Goal: Browse casually: Explore the website without a specific task or goal

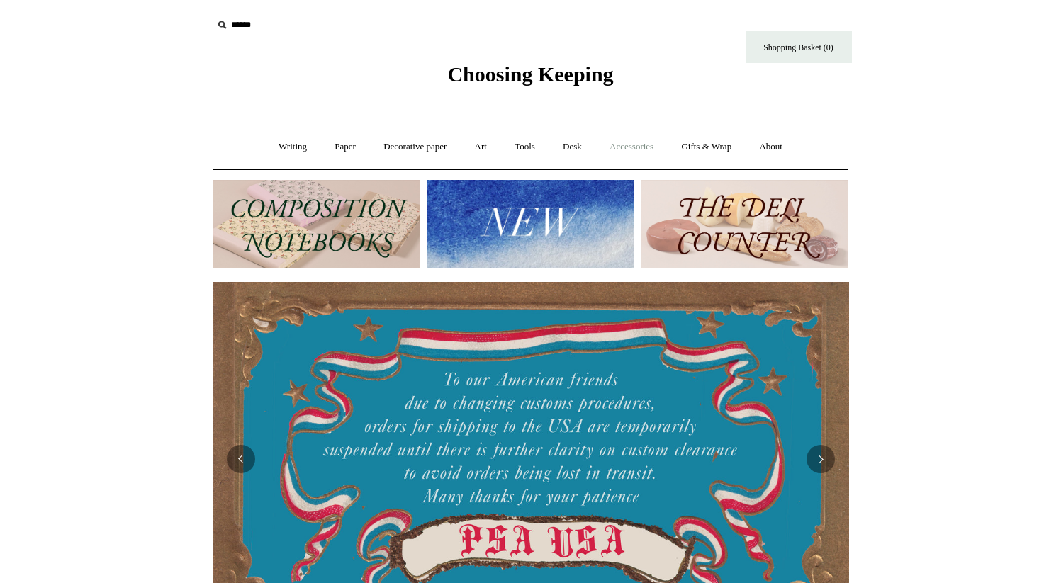
click at [632, 159] on link "Accessories +" at bounding box center [631, 147] width 69 height 38
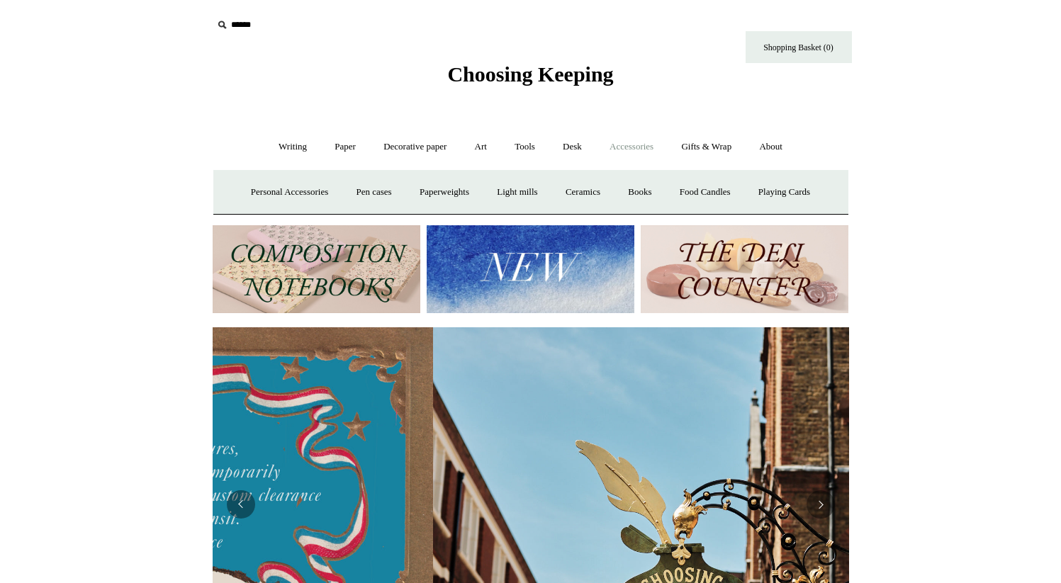
scroll to position [0, 636]
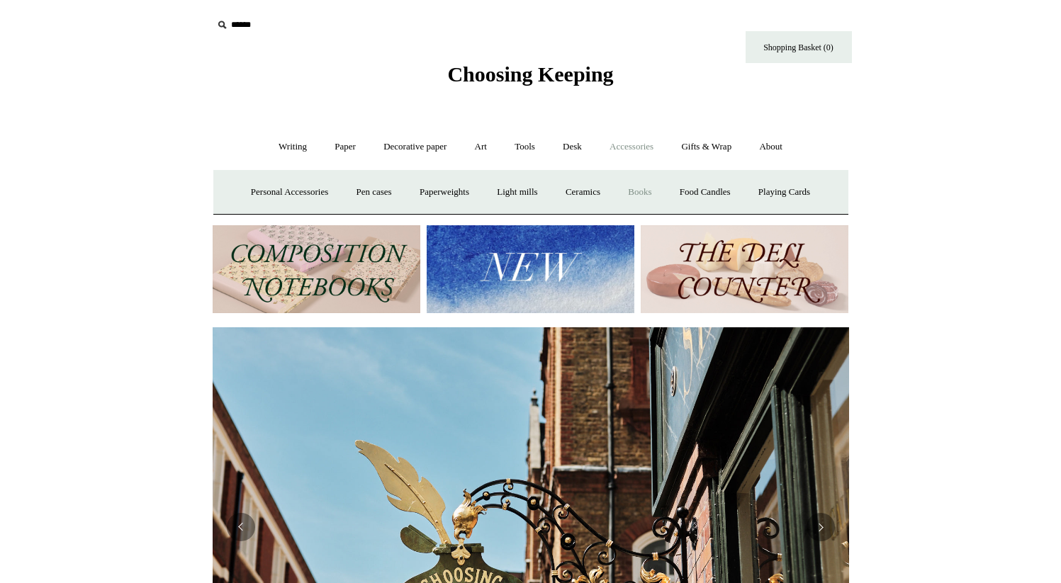
click at [655, 187] on link "Books" at bounding box center [639, 193] width 49 height 38
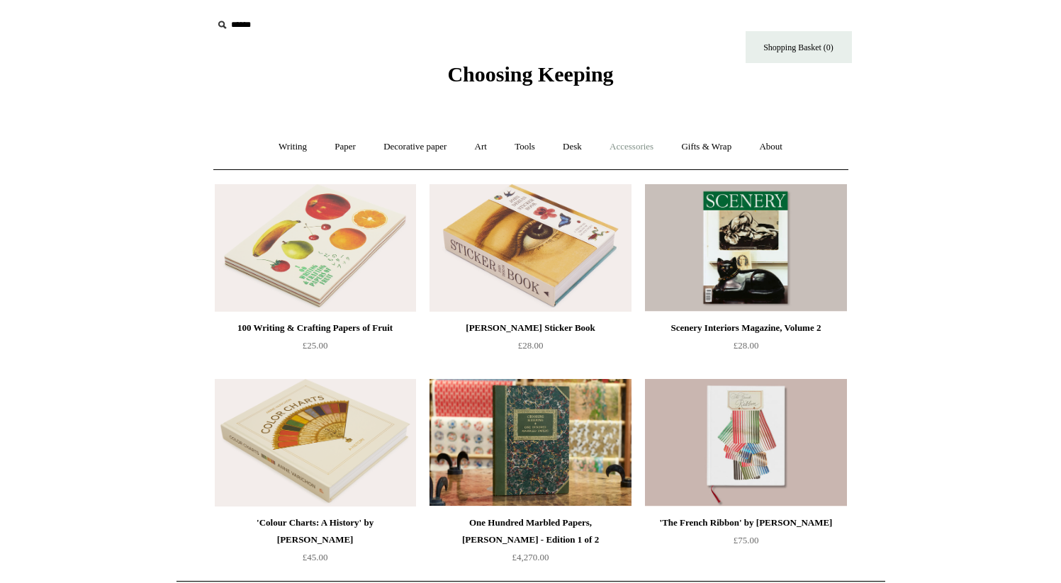
click at [655, 147] on link "Accessories +" at bounding box center [631, 147] width 69 height 38
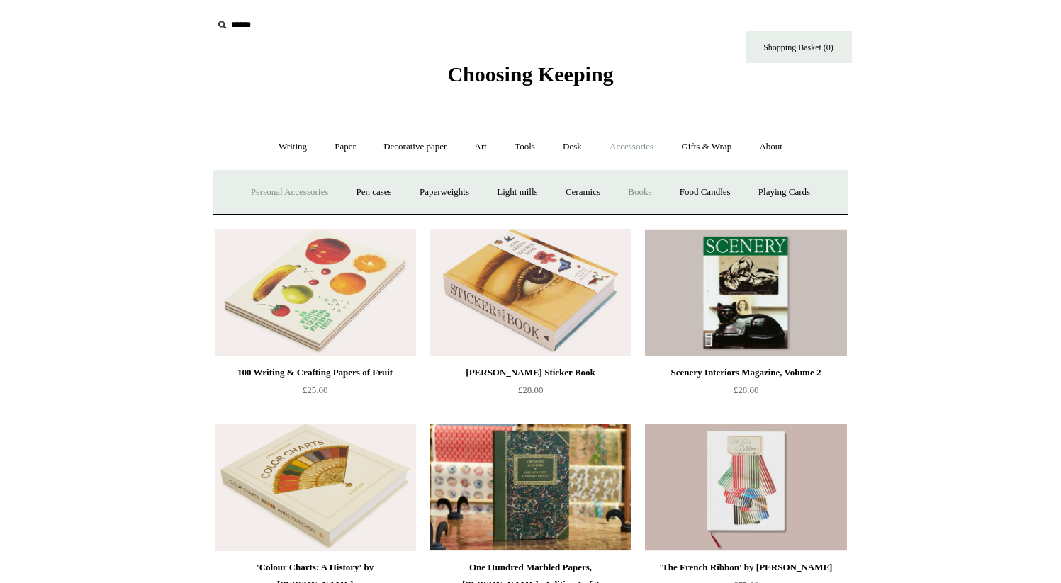
click at [316, 188] on link "Personal Accessories +" at bounding box center [289, 193] width 103 height 38
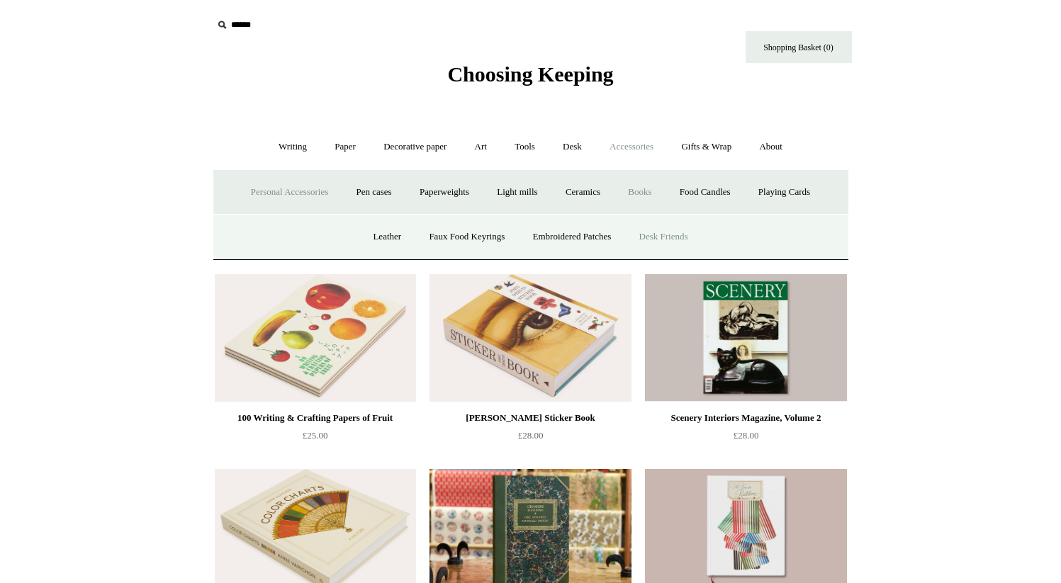
click at [665, 241] on link "Desk Friends" at bounding box center [663, 237] width 74 height 38
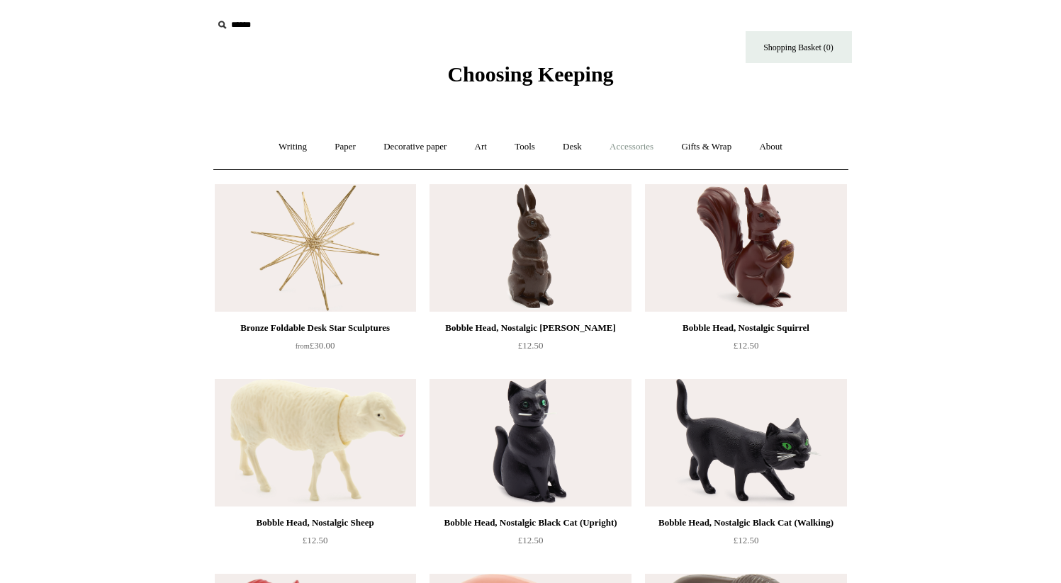
click at [638, 152] on link "Accessories +" at bounding box center [631, 147] width 69 height 38
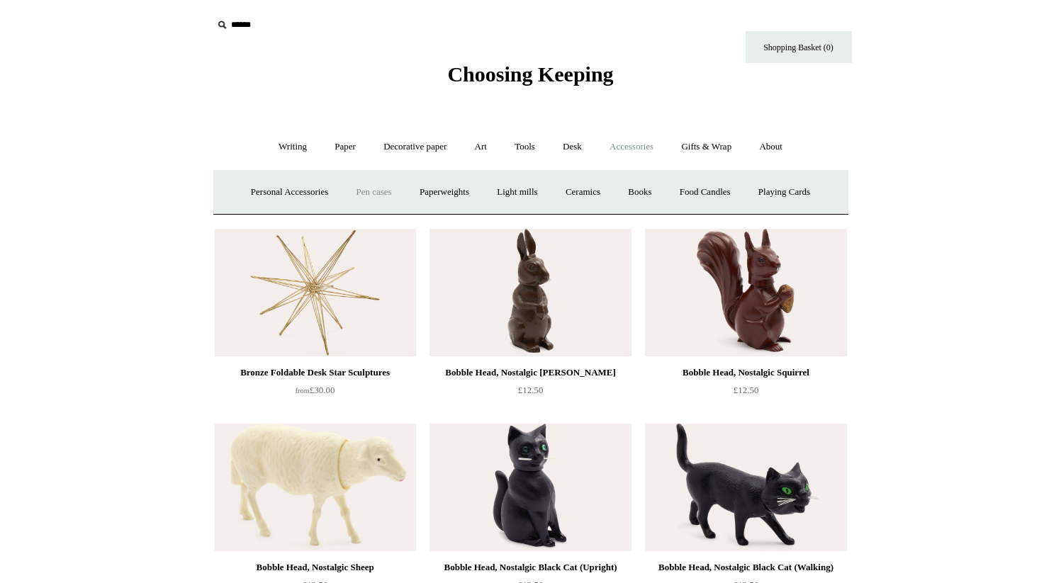
click at [378, 187] on link "Pen cases" at bounding box center [373, 193] width 61 height 38
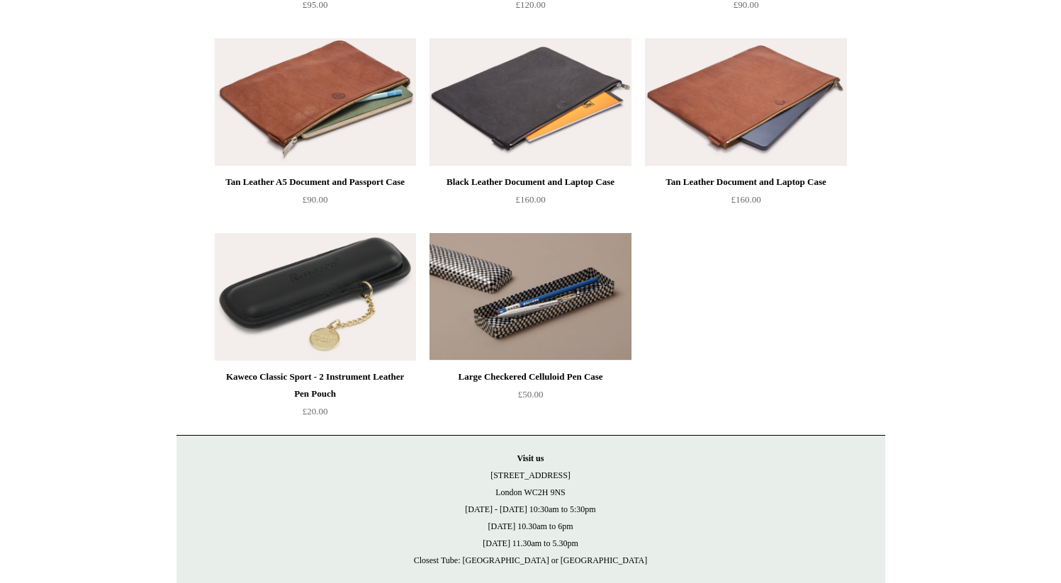
scroll to position [1584, 0]
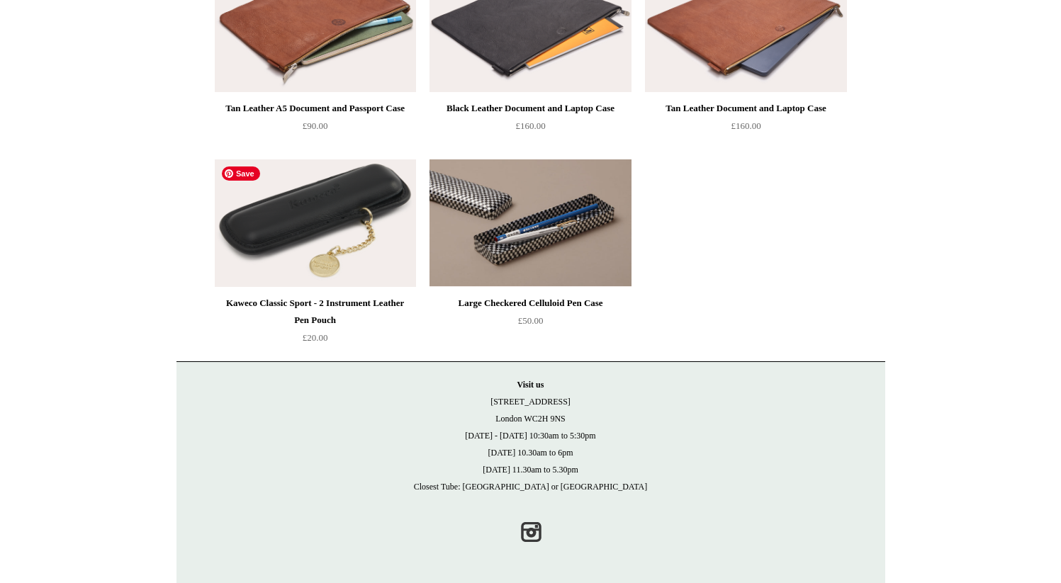
click at [327, 213] on img at bounding box center [315, 223] width 201 height 128
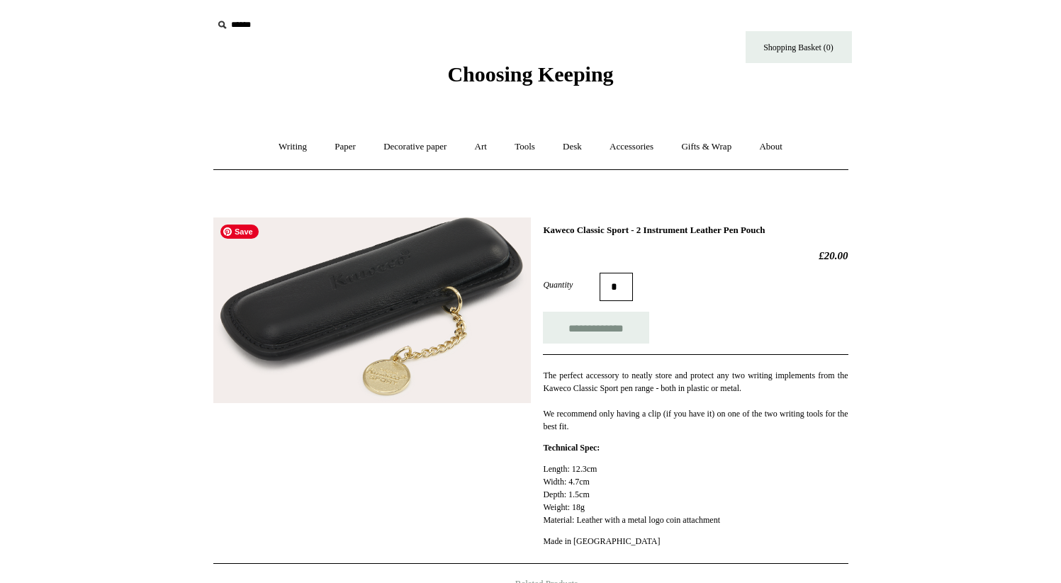
click at [437, 289] on img at bounding box center [371, 311] width 317 height 186
click at [417, 138] on link "Decorative paper +" at bounding box center [415, 147] width 89 height 38
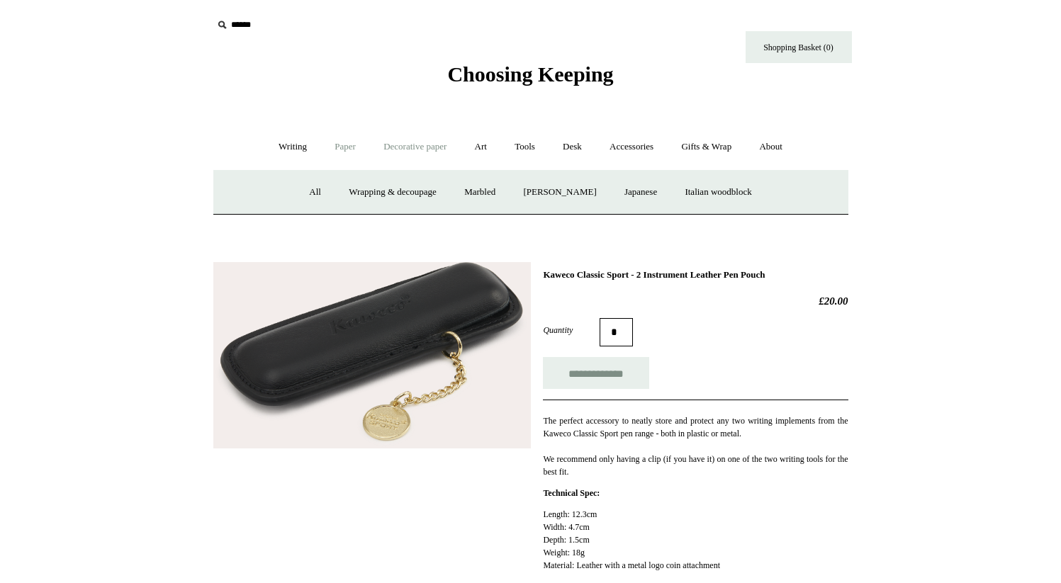
click at [343, 146] on link "Paper +" at bounding box center [345, 147] width 47 height 38
click at [614, 197] on link "Greeting cards +" at bounding box center [587, 193] width 79 height 38
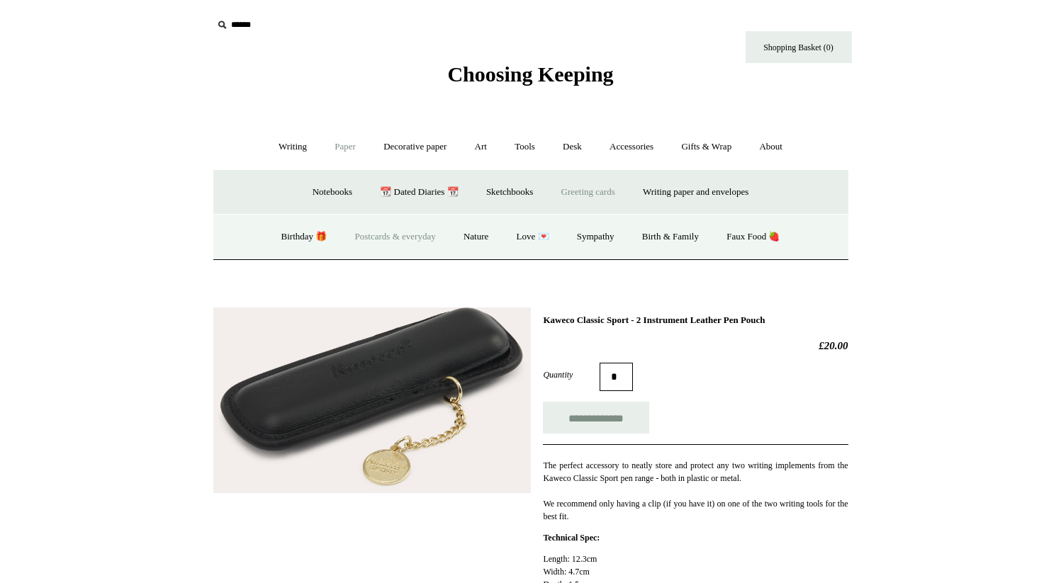
click at [376, 235] on link "Postcards & everyday" at bounding box center [395, 237] width 106 height 38
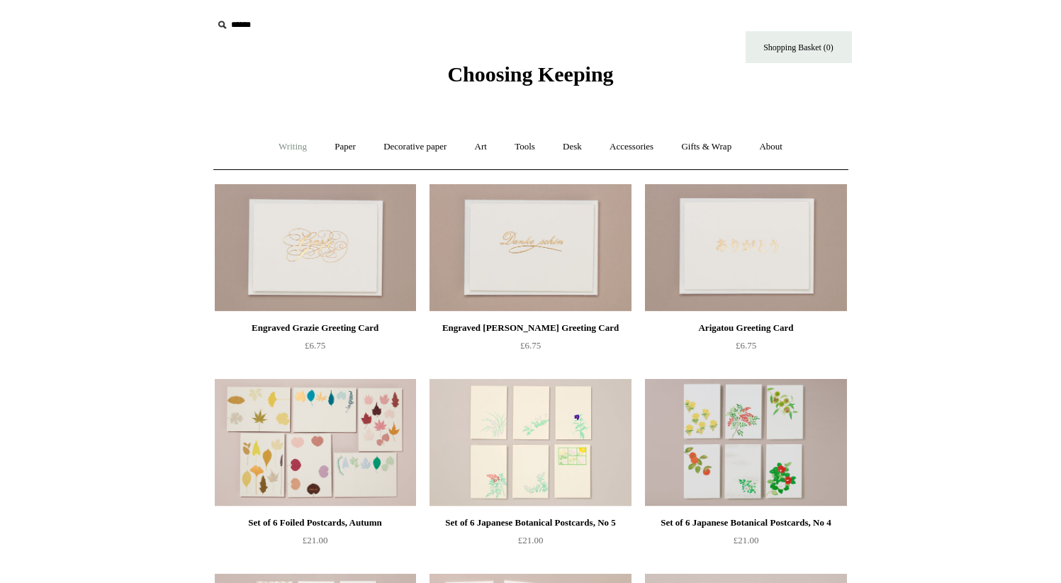
click at [289, 152] on link "Writing +" at bounding box center [293, 147] width 54 height 38
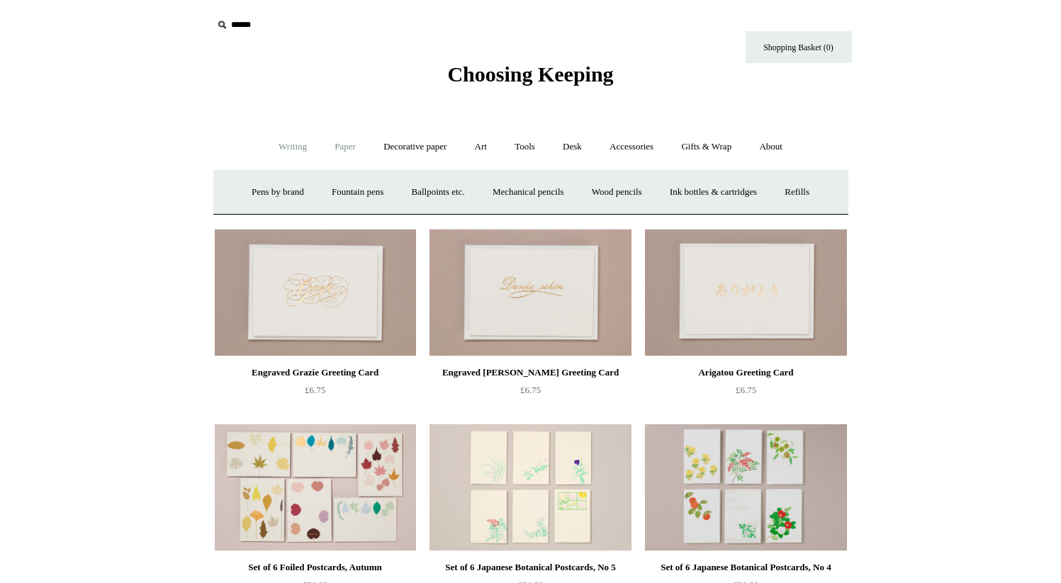
click at [346, 150] on link "Paper +" at bounding box center [345, 147] width 47 height 38
click at [337, 184] on link "Notebooks +" at bounding box center [332, 193] width 65 height 38
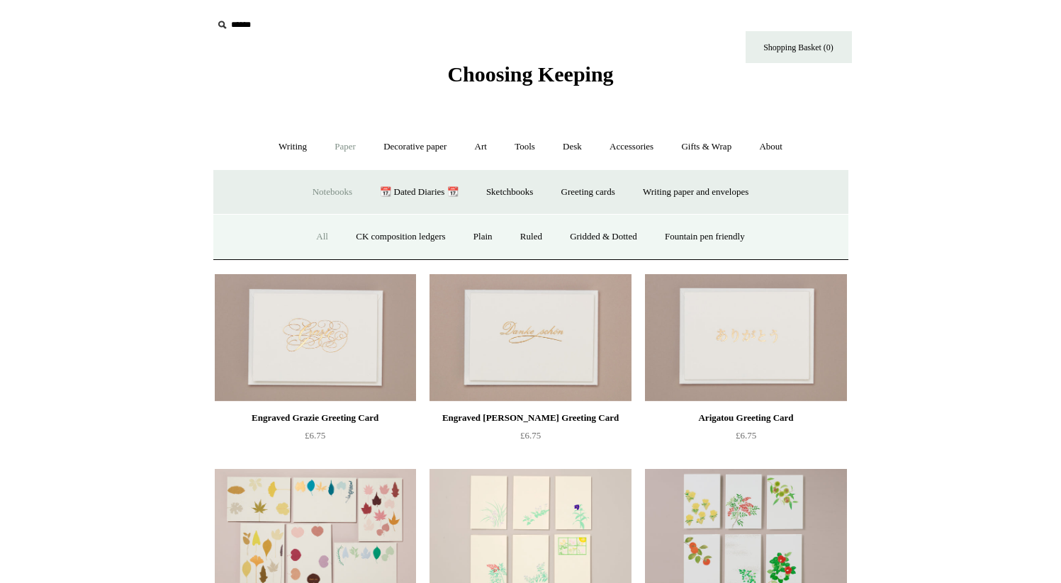
click at [311, 236] on link "All" at bounding box center [322, 237] width 38 height 38
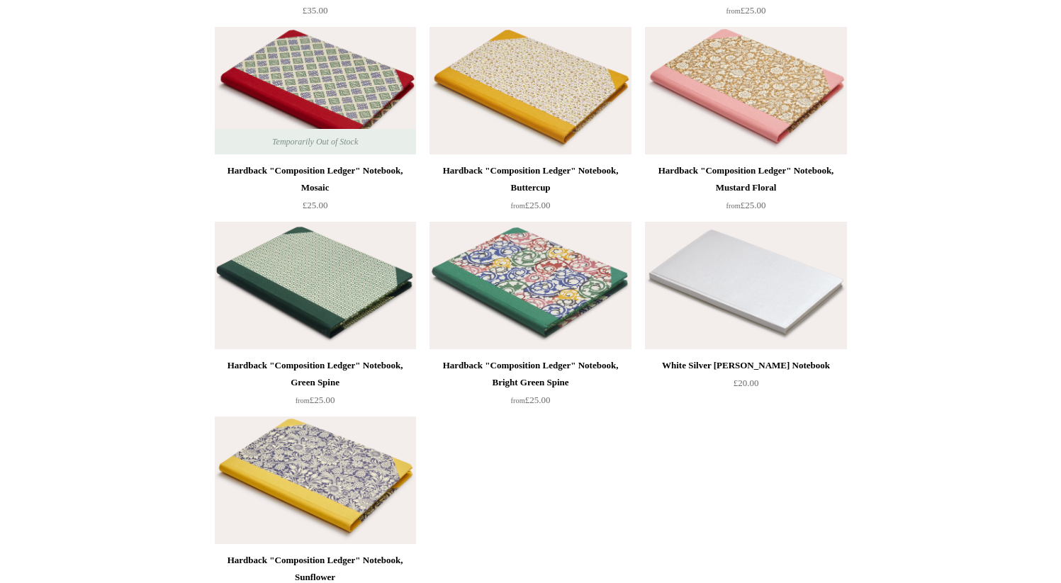
scroll to position [10158, 0]
